Goal: Check status: Check status

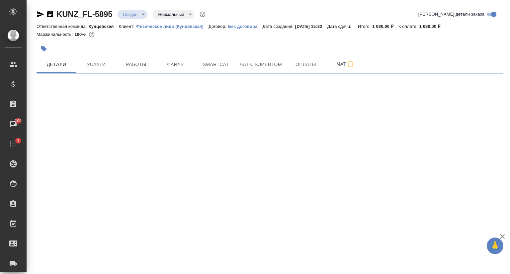
select select "RU"
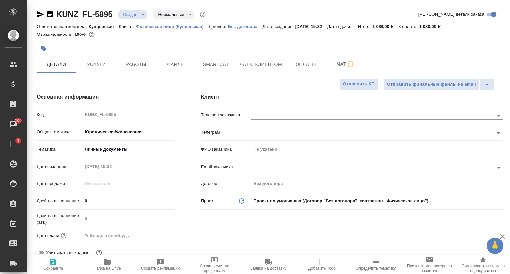
type textarea "x"
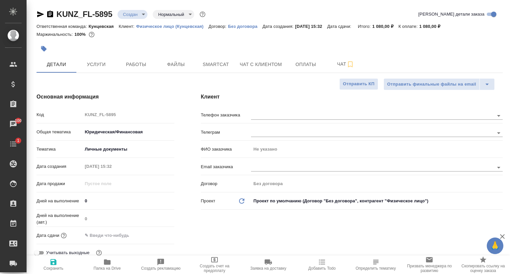
type textarea "x"
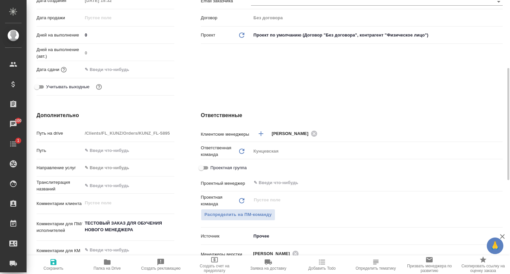
type textarea "x"
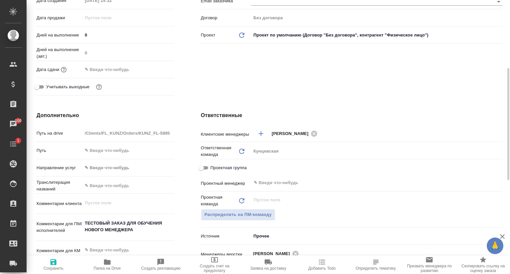
type textarea "x"
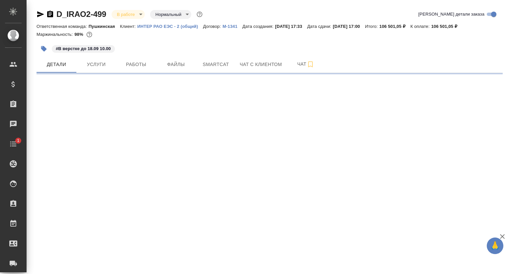
select select "RU"
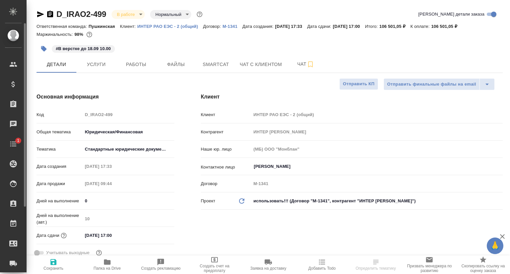
type textarea "x"
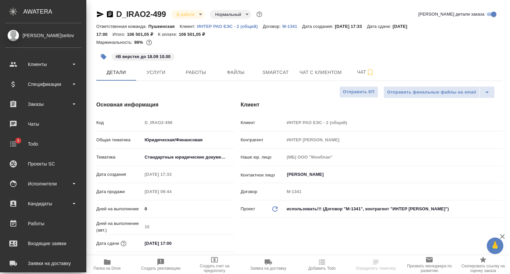
type textarea "x"
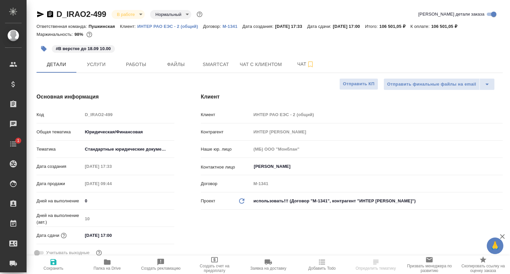
type textarea "x"
